Goal: Task Accomplishment & Management: Manage account settings

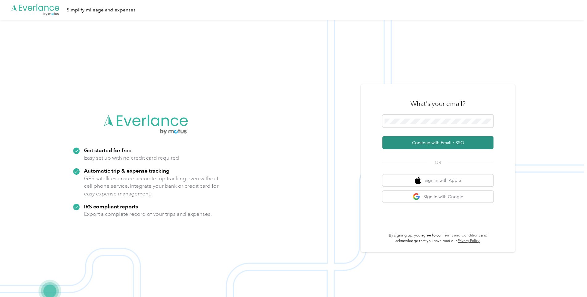
click at [421, 143] on button "Continue with Email / SSO" at bounding box center [438, 142] width 111 height 13
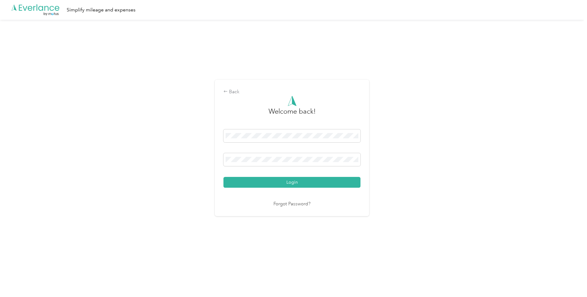
click at [277, 183] on button "Login" at bounding box center [292, 182] width 137 height 11
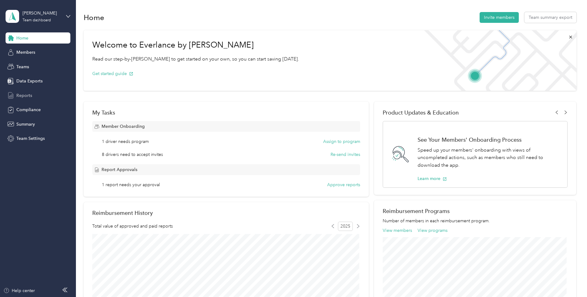
click at [33, 92] on div "Reports" at bounding box center [38, 95] width 65 height 11
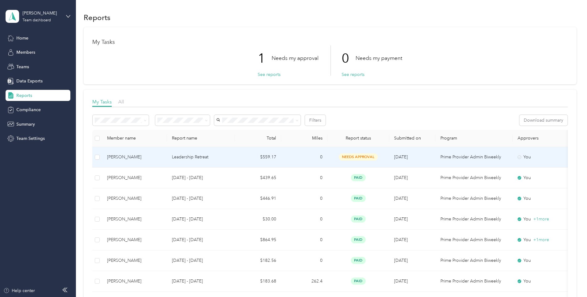
click at [169, 155] on td "Leadership Retreat" at bounding box center [201, 157] width 68 height 21
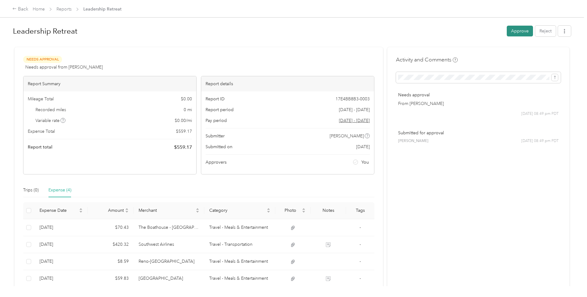
click at [507, 28] on button "Approve" at bounding box center [520, 31] width 26 height 11
